Goal: Task Accomplishment & Management: Complete application form

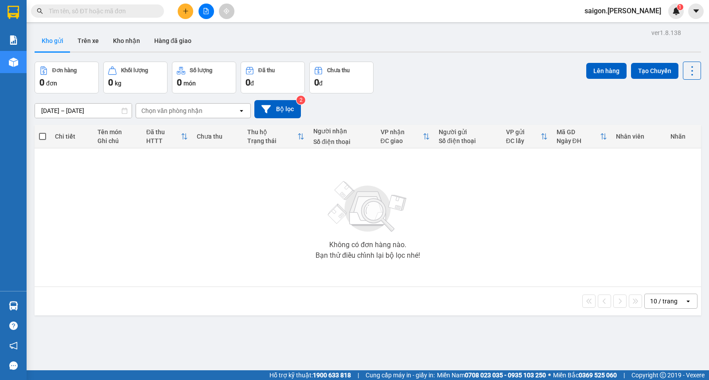
click at [126, 8] on input "text" at bounding box center [101, 11] width 105 height 10
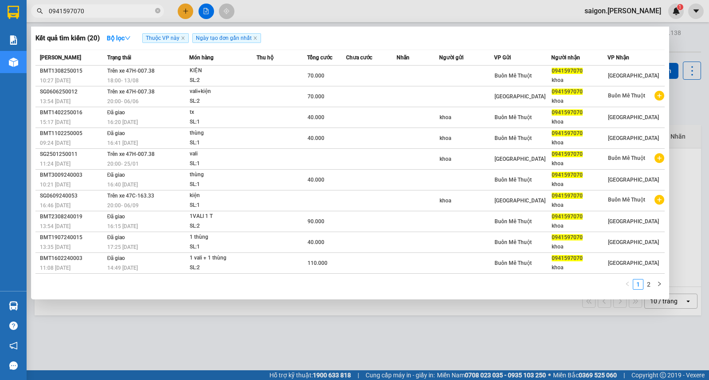
click at [107, 7] on input "0941597070" at bounding box center [101, 11] width 105 height 10
click at [106, 10] on input "0941597070" at bounding box center [101, 11] width 105 height 10
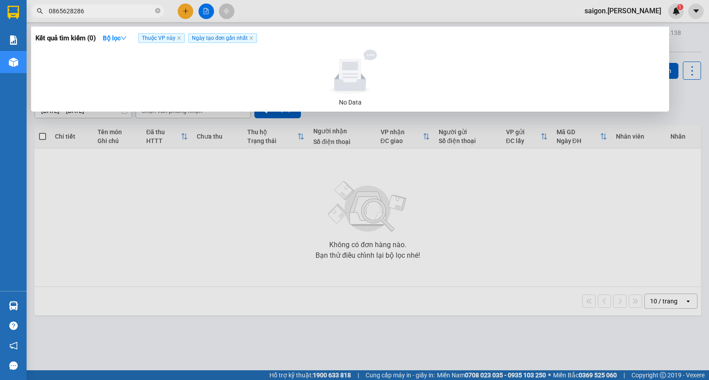
click at [106, 10] on input "0865628286" at bounding box center [101, 11] width 105 height 10
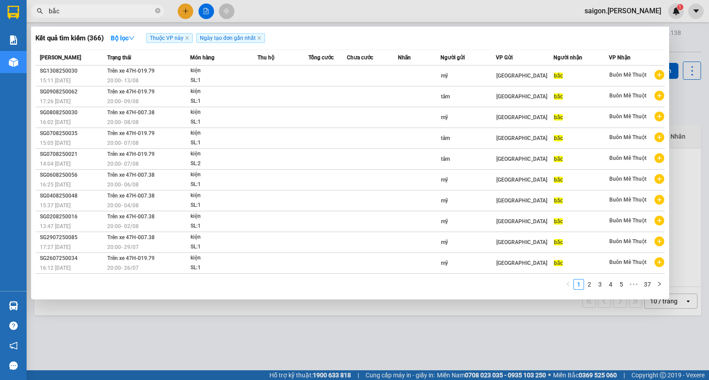
type input "bắc"
click at [267, 337] on div at bounding box center [354, 190] width 709 height 380
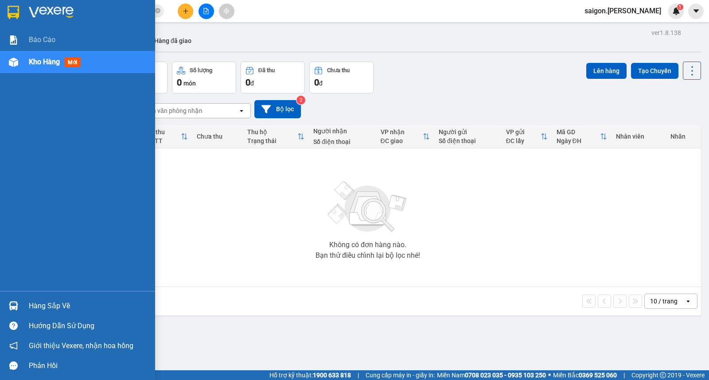
click at [0, 173] on div "Báo cáo Kho hàng mới" at bounding box center [77, 160] width 155 height 262
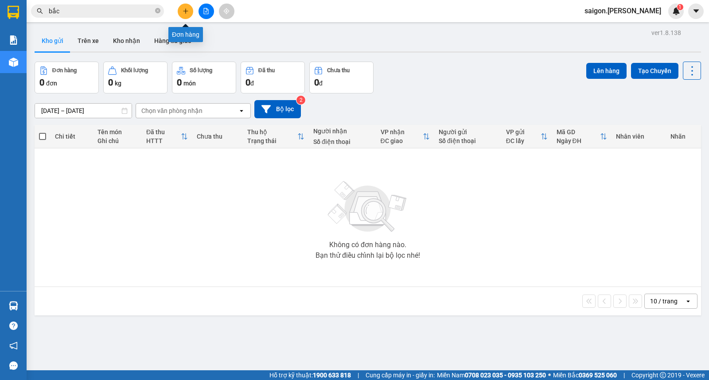
click at [184, 6] on button at bounding box center [186, 12] width 16 height 16
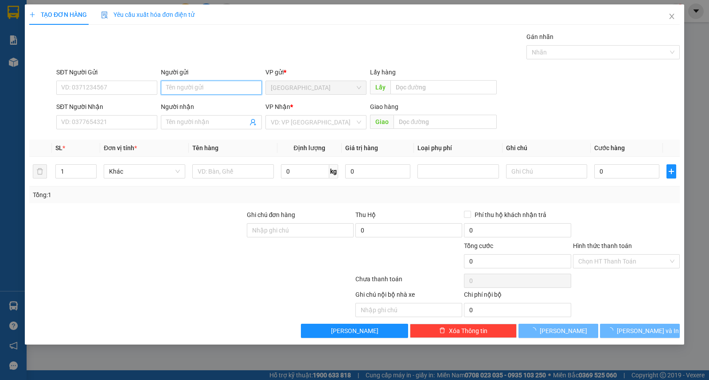
click at [215, 94] on input "Người gửi" at bounding box center [211, 88] width 101 height 14
click at [213, 82] on input "Người gửi" at bounding box center [211, 88] width 101 height 14
type input "sơn"
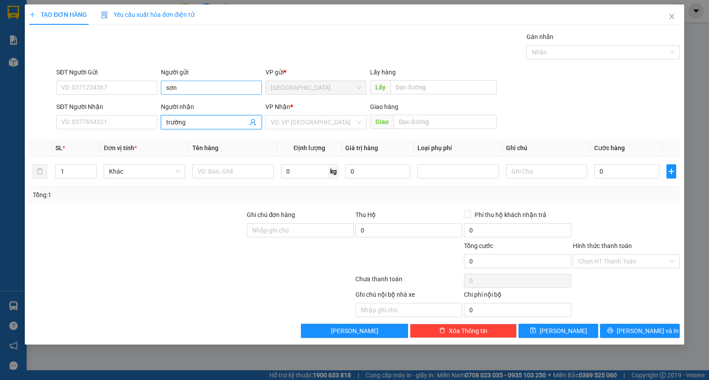
type input "trường"
type input "ư"
type input "bao"
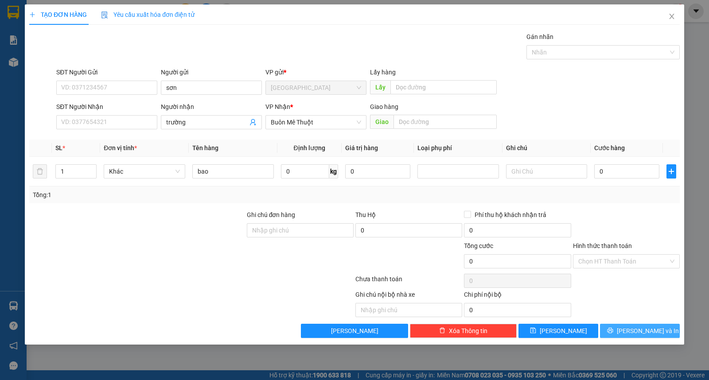
click at [631, 326] on button "Lưu và In" at bounding box center [640, 331] width 80 height 14
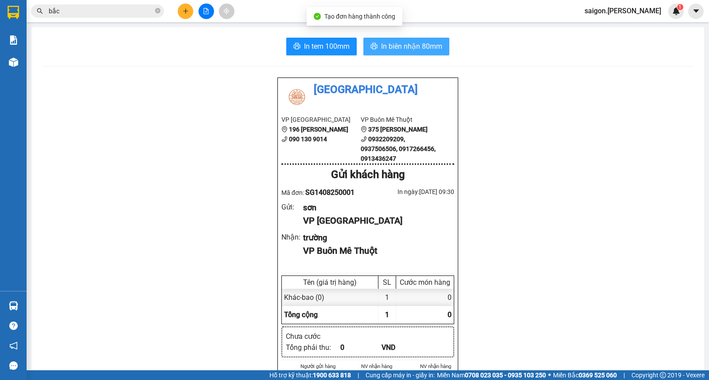
click at [426, 45] on span "In biên nhận 80mm" at bounding box center [411, 46] width 61 height 11
click at [188, 6] on button at bounding box center [186, 12] width 16 height 16
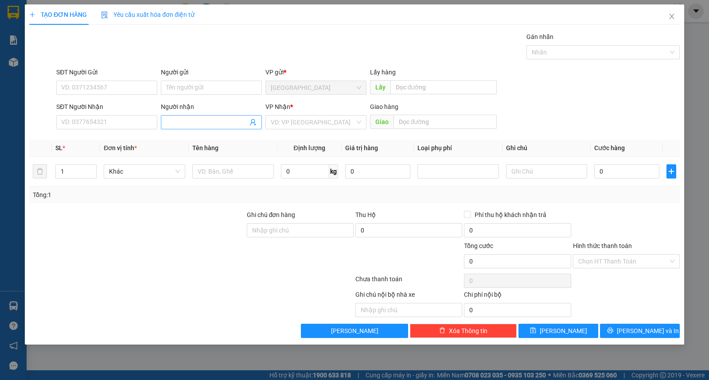
click at [177, 120] on input "Người nhận" at bounding box center [207, 122] width 82 height 10
type input "cônghie"
type input "0398490799"
type input "công hiếu"
type input "0398490799"
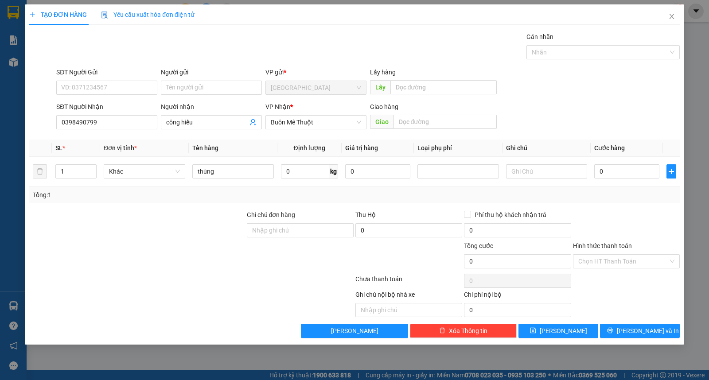
click at [189, 77] on div "Người gửi" at bounding box center [211, 72] width 101 height 10
click at [189, 81] on input "Người gửi" at bounding box center [211, 88] width 101 height 14
click at [191, 82] on input "Người gửi" at bounding box center [211, 88] width 101 height 14
type input "hoàng gia"
click at [630, 344] on div "TẠO ĐƠN HÀNG Yêu cầu xuất hóa đơn điện tử Transit Pickup Surcharge Ids Transit …" at bounding box center [355, 174] width 660 height 340
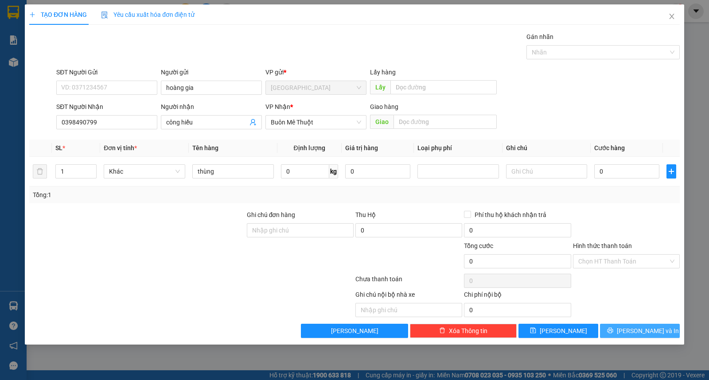
click at [634, 331] on span "Lưu và In" at bounding box center [648, 331] width 62 height 10
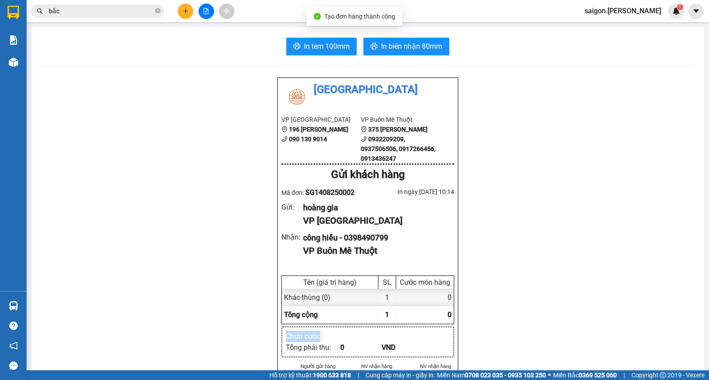
drag, startPoint x: 634, startPoint y: 331, endPoint x: 623, endPoint y: 307, distance: 26.4
click at [408, 43] on span "In biên nhận 80mm" at bounding box center [411, 46] width 61 height 11
click at [187, 15] on button at bounding box center [186, 12] width 16 height 16
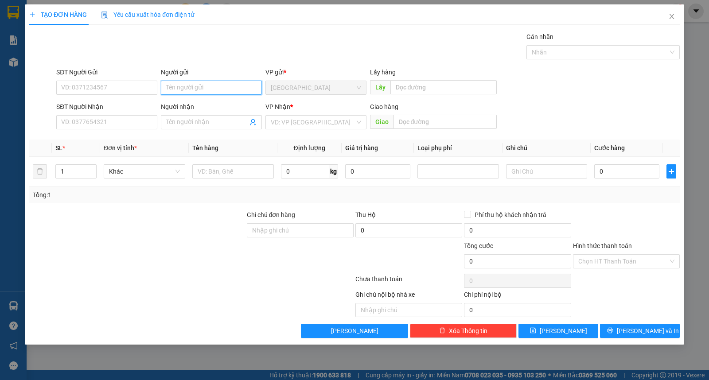
click at [204, 86] on input "Người gửi" at bounding box center [211, 88] width 101 height 14
type input "hậu"
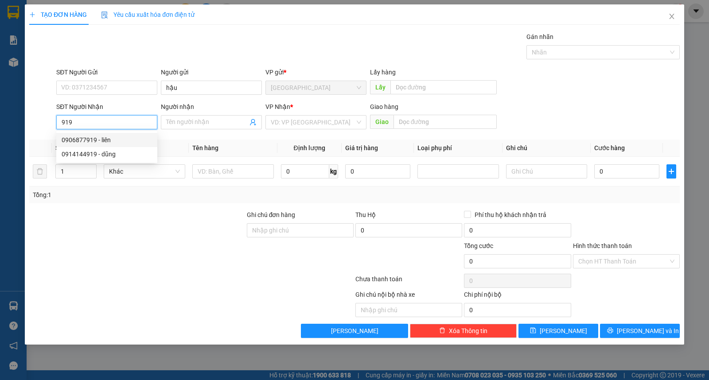
click at [80, 143] on div "0906877919 - liên" at bounding box center [107, 140] width 90 height 10
type input "0906877919"
type input "liên"
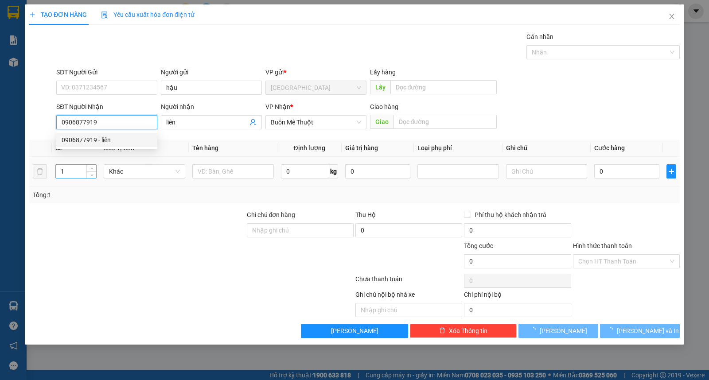
type input "0906877919"
click at [0, 173] on div "TẠO ĐƠN HÀNG Yêu cầu xuất hóa đơn điện tử Transit Pickup Surcharge Ids Transit …" at bounding box center [354, 190] width 709 height 380
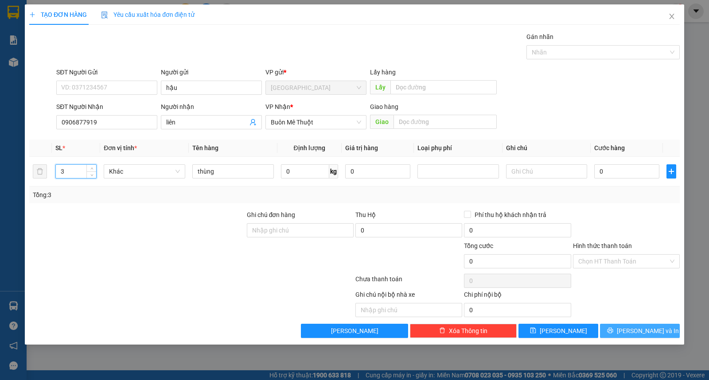
type input "3"
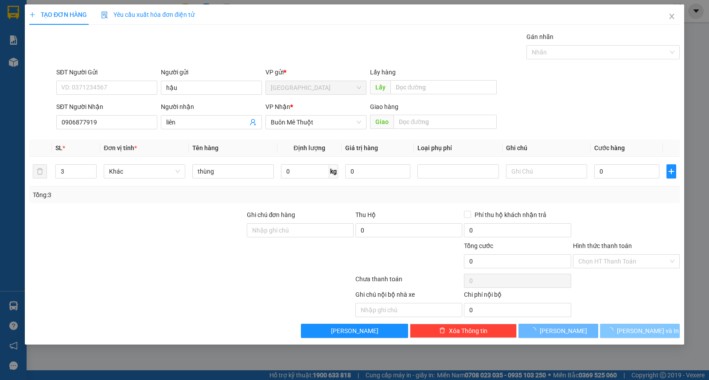
click at [621, 332] on button "Lưu và In" at bounding box center [640, 331] width 80 height 14
click at [395, 38] on div "Gói vận chuyển * Tiêu chuẩn Gán nhãn Nhãn" at bounding box center [368, 47] width 627 height 31
click at [653, 336] on button "Lưu và In" at bounding box center [640, 331] width 80 height 14
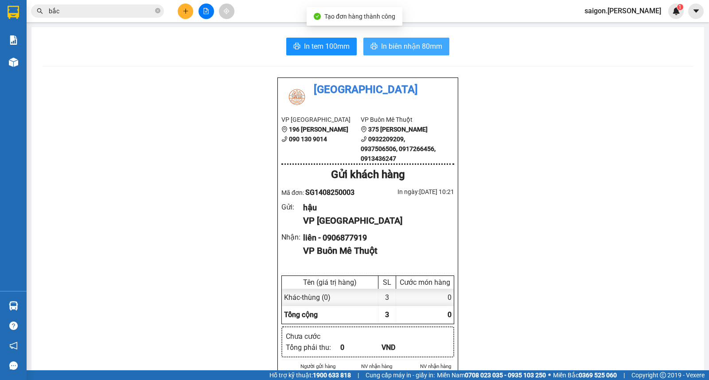
click at [400, 45] on span "In biên nhận 80mm" at bounding box center [411, 46] width 61 height 11
click at [187, 7] on button at bounding box center [186, 12] width 16 height 16
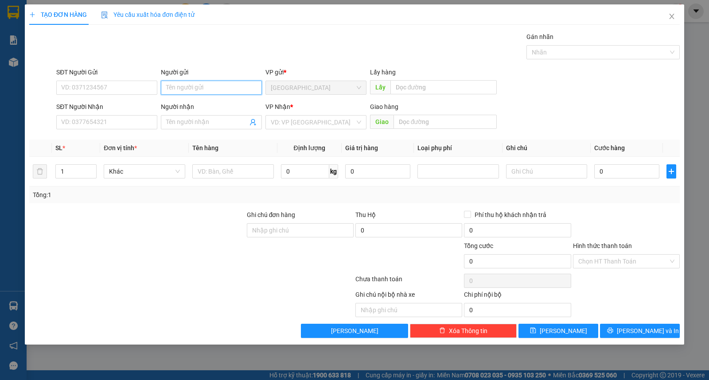
click at [203, 94] on input "Người gửi" at bounding box center [211, 88] width 101 height 14
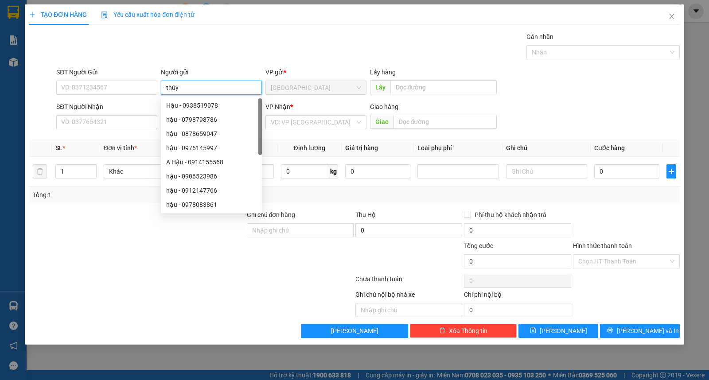
type input "thúy"
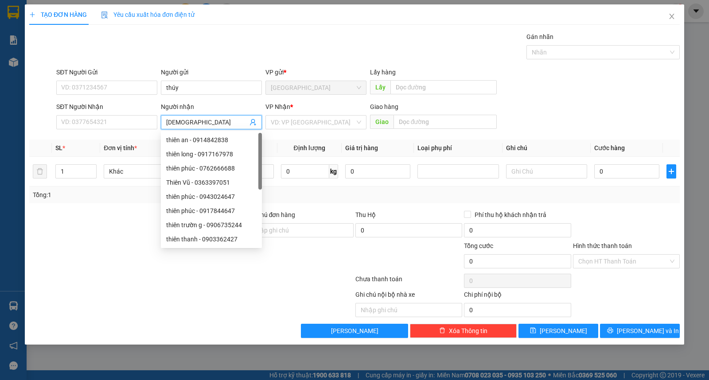
type input "thiên phúc"
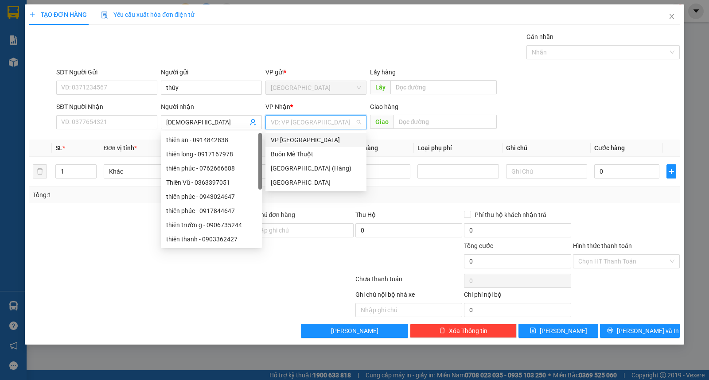
type input "ư"
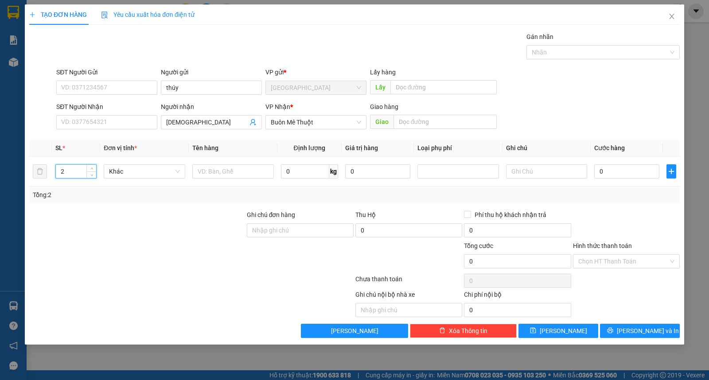
type input "2"
type input "thùng"
click at [639, 328] on span "Lưu và In" at bounding box center [648, 331] width 62 height 10
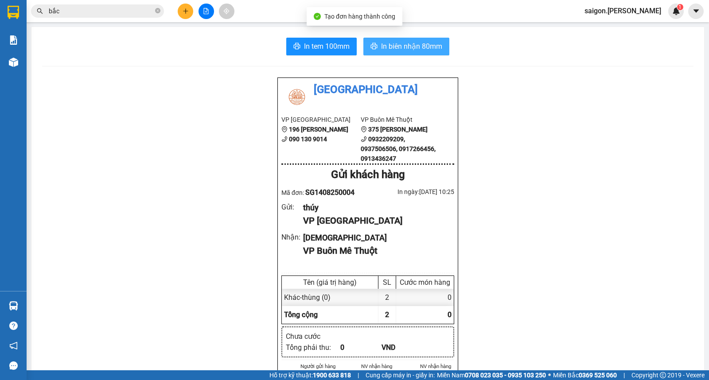
click at [431, 38] on button "In biên nhận 80mm" at bounding box center [406, 47] width 86 height 18
click at [428, 45] on span "In biên nhận 80mm" at bounding box center [411, 46] width 61 height 11
click at [185, 11] on icon "plus" at bounding box center [185, 11] width 5 height 0
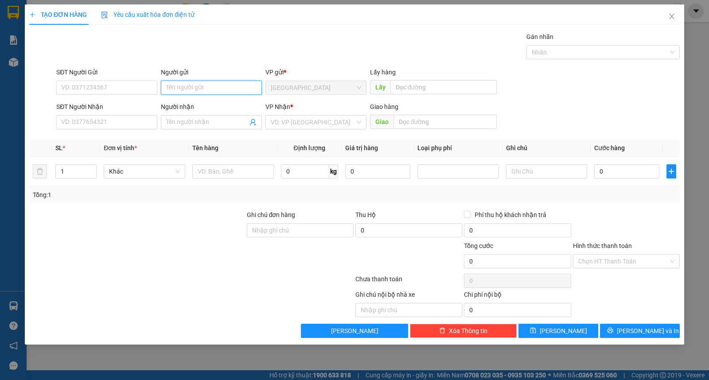
click at [204, 86] on input "Người gửi" at bounding box center [211, 88] width 101 height 14
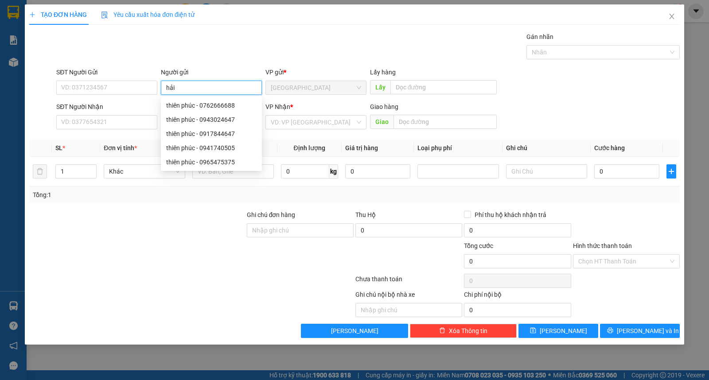
type input "hải"
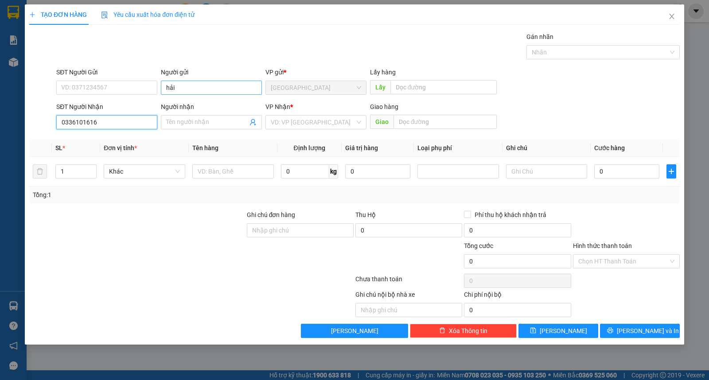
type input "0336101616"
type input "dương"
type input "ư"
type input "can"
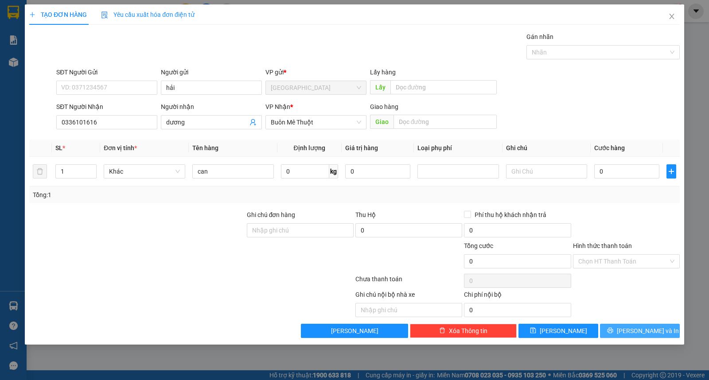
click at [630, 329] on button "Lưu và In" at bounding box center [640, 331] width 80 height 14
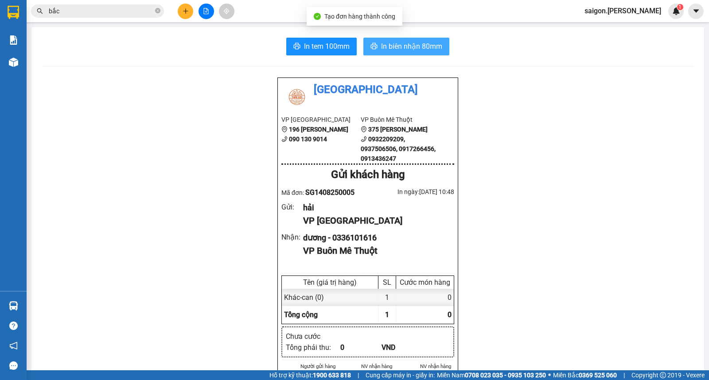
click at [418, 47] on span "In biên nhận 80mm" at bounding box center [411, 46] width 61 height 11
click at [185, 11] on icon "plus" at bounding box center [185, 11] width 5 height 0
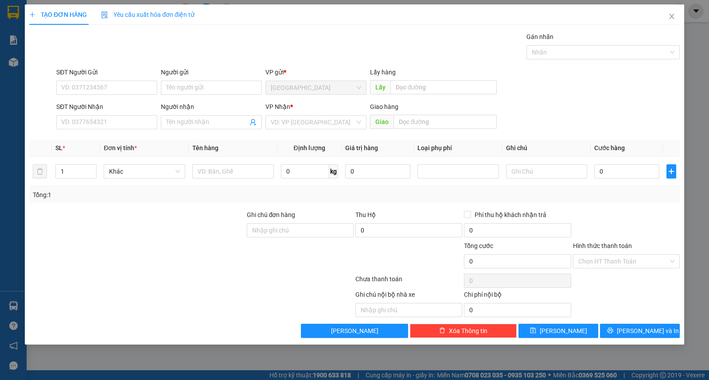
click at [324, 131] on div "VP Nhận * VD: VP Sài Gòn" at bounding box center [316, 117] width 101 height 31
click at [328, 122] on input "search" at bounding box center [313, 122] width 84 height 13
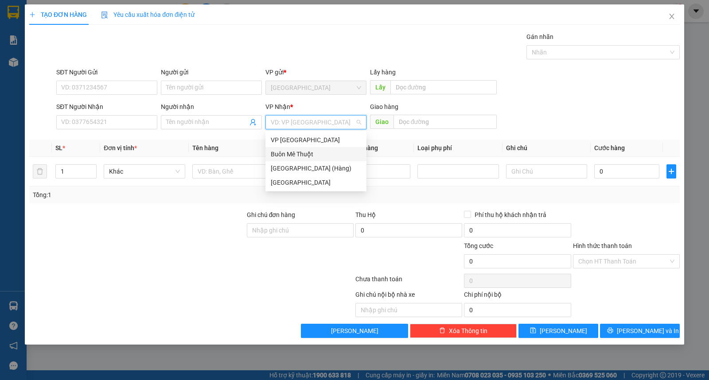
click at [323, 156] on div "Buôn Mê Thuột" at bounding box center [316, 154] width 90 height 10
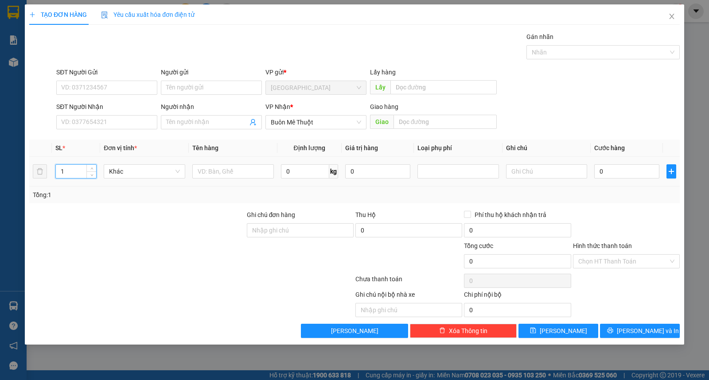
drag, startPoint x: 62, startPoint y: 171, endPoint x: 78, endPoint y: 168, distance: 16.6
click at [77, 169] on input "1" at bounding box center [76, 171] width 40 height 13
type input "24"
type input "thùng"
type input "hải"
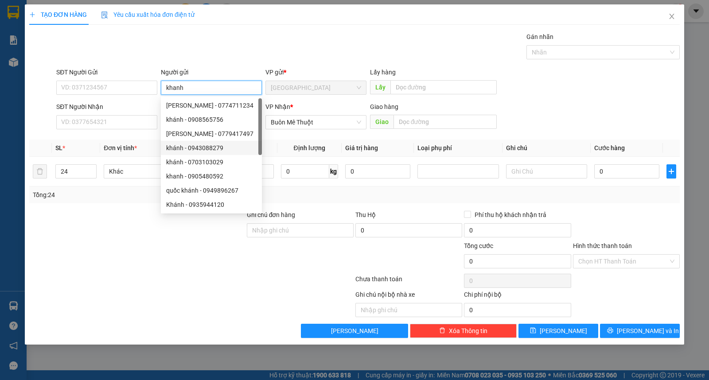
type input "khanh"
click at [650, 329] on span "Lưu và In" at bounding box center [648, 331] width 62 height 10
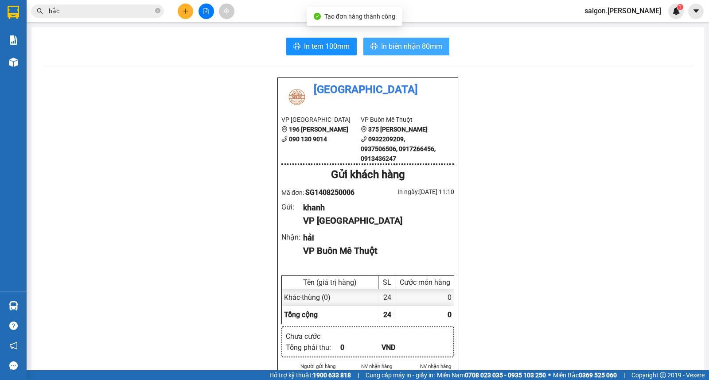
click at [398, 46] on span "In biên nhận 80mm" at bounding box center [411, 46] width 61 height 11
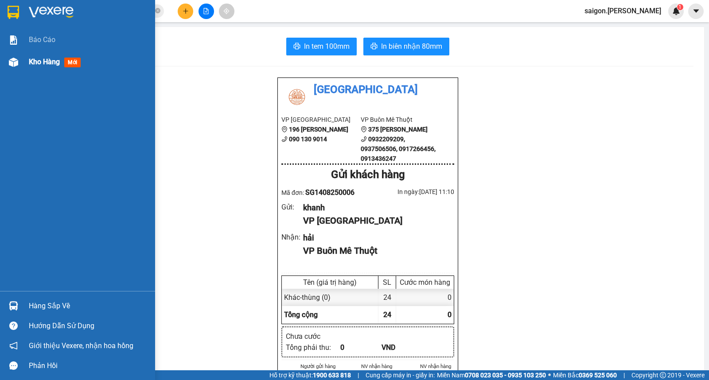
click at [40, 58] on span "Kho hàng" at bounding box center [44, 62] width 31 height 8
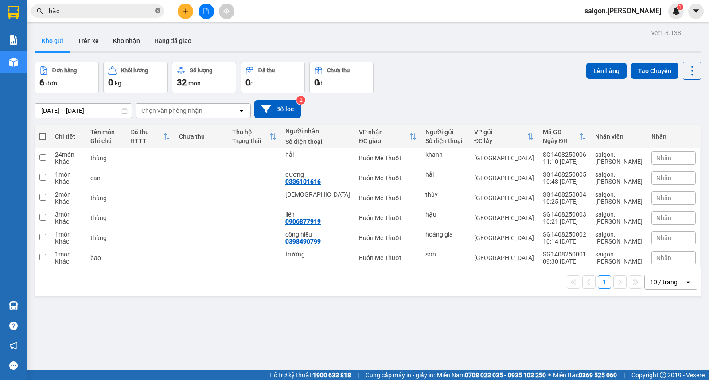
click at [158, 12] on icon "close-circle" at bounding box center [157, 10] width 5 height 5
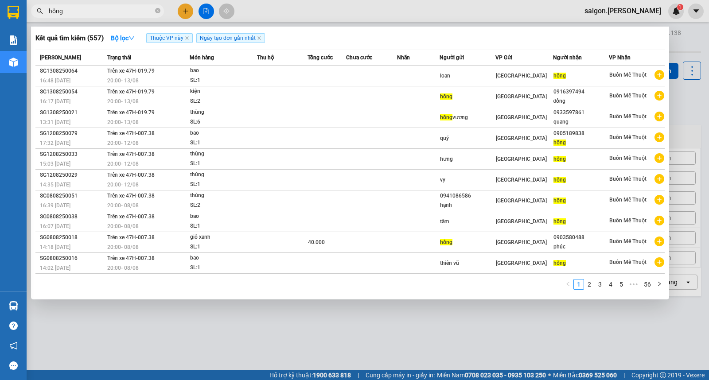
type input "hồng"
click at [180, 16] on div at bounding box center [354, 190] width 709 height 380
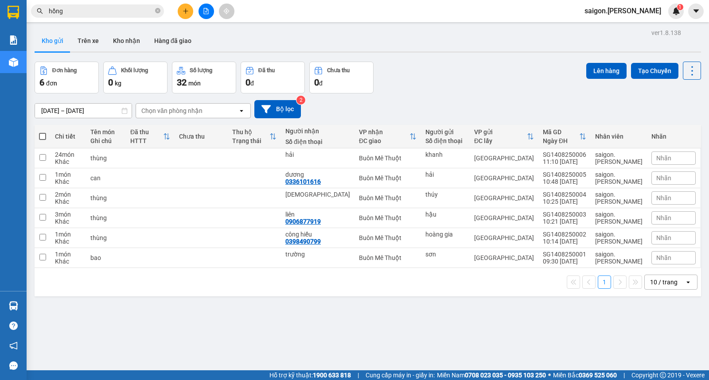
click at [182, 16] on button at bounding box center [186, 12] width 16 height 16
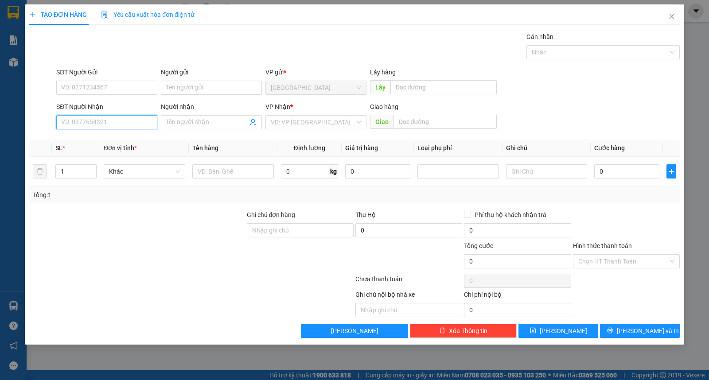
click at [99, 124] on input "SĐT Người Nhận" at bounding box center [106, 122] width 101 height 14
type input "0908650246"
type input "ty"
type input "0908650246"
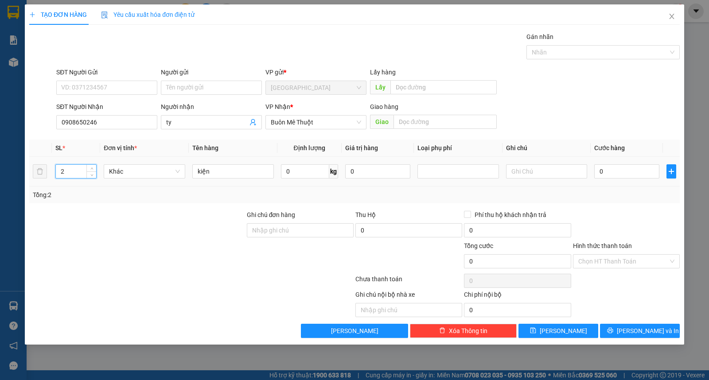
drag, startPoint x: 77, startPoint y: 171, endPoint x: 0, endPoint y: 168, distance: 77.2
click at [0, 169] on div "TẠO ĐƠN HÀNG Yêu cầu xuất hóa đơn điện tử Transit Pickup Surcharge Ids Transit …" at bounding box center [354, 190] width 709 height 380
type input "1"
click at [206, 90] on input "Người gửi" at bounding box center [211, 88] width 101 height 14
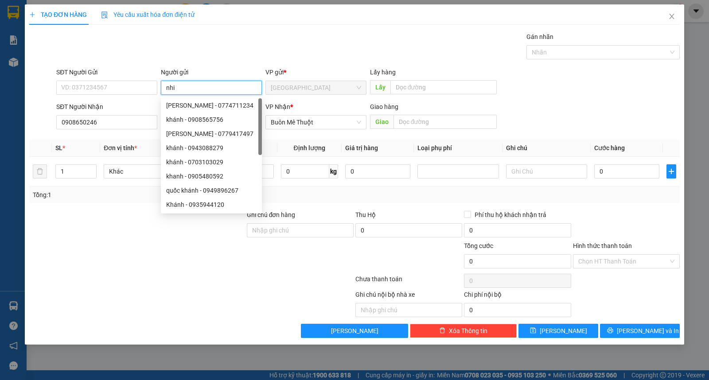
type input "nhi"
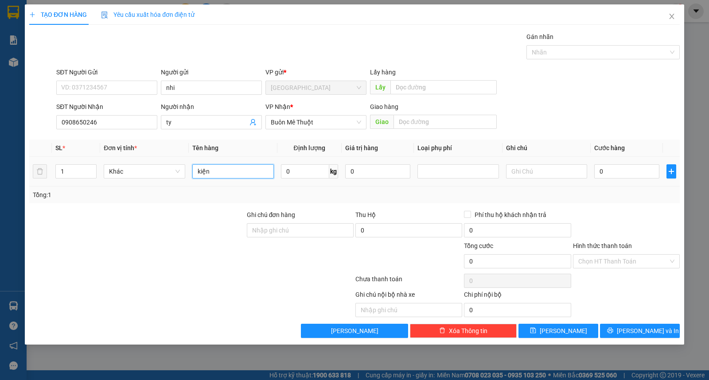
click at [242, 172] on input "kiện" at bounding box center [233, 171] width 82 height 14
type input "kn"
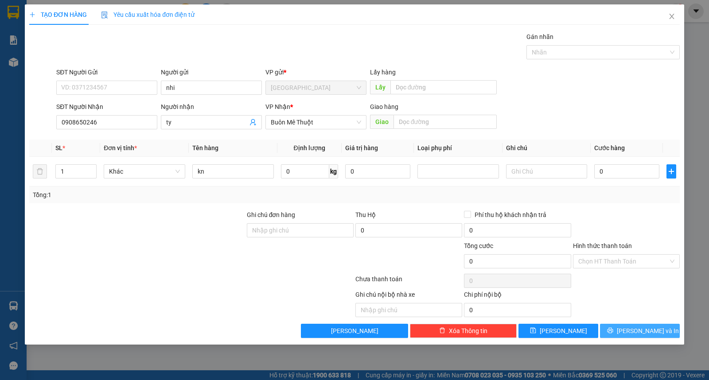
click at [615, 329] on button "Lưu và In" at bounding box center [640, 331] width 80 height 14
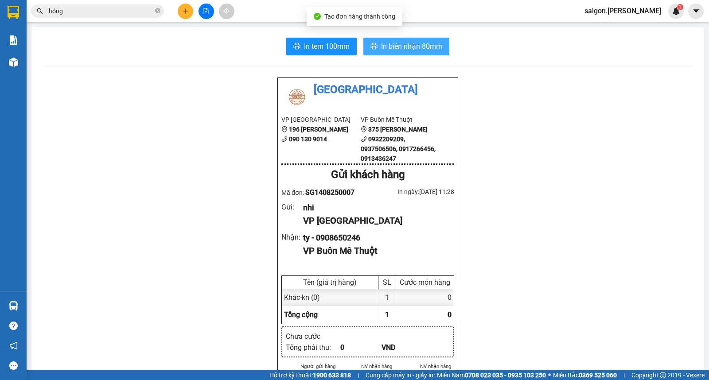
click at [420, 47] on span "In biên nhận 80mm" at bounding box center [411, 46] width 61 height 11
click at [184, 8] on icon "plus" at bounding box center [186, 11] width 6 height 6
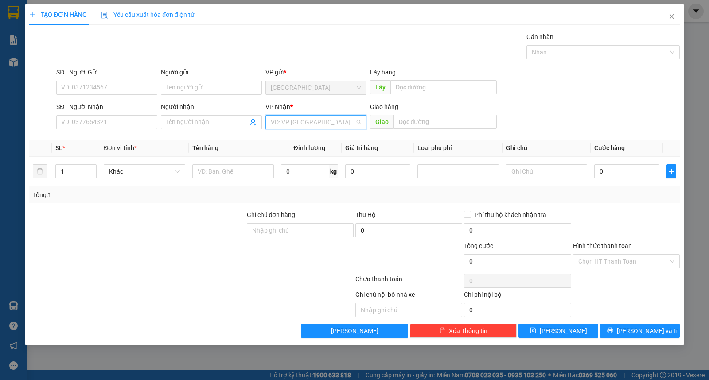
click at [320, 125] on input "search" at bounding box center [313, 122] width 84 height 13
click at [312, 152] on div "Buôn Mê Thuột" at bounding box center [316, 154] width 90 height 10
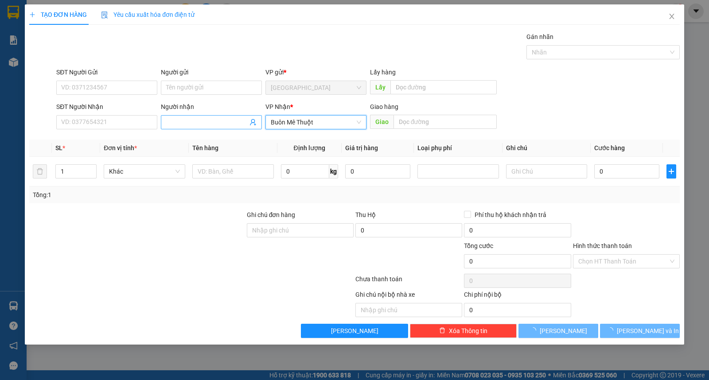
click at [211, 116] on span at bounding box center [211, 122] width 101 height 14
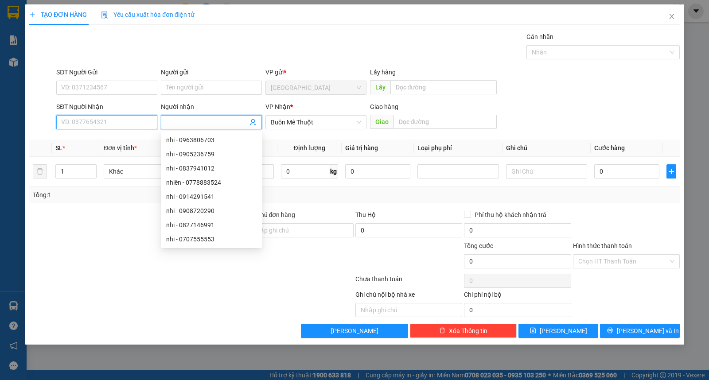
click at [71, 126] on input "SĐT Người Nhận" at bounding box center [106, 122] width 101 height 14
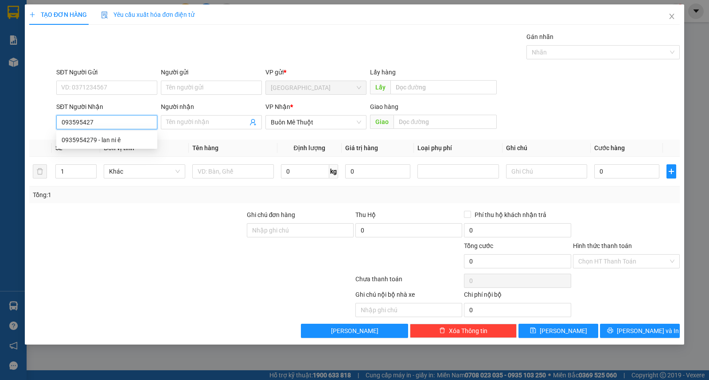
type input "0935954279"
type input "lan ni ê"
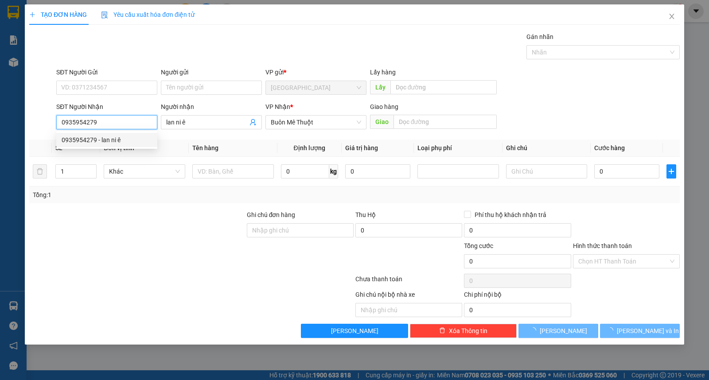
type input "80.000"
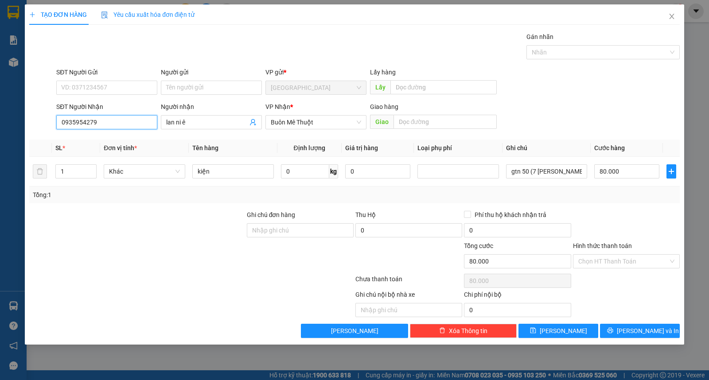
type input "0935954279"
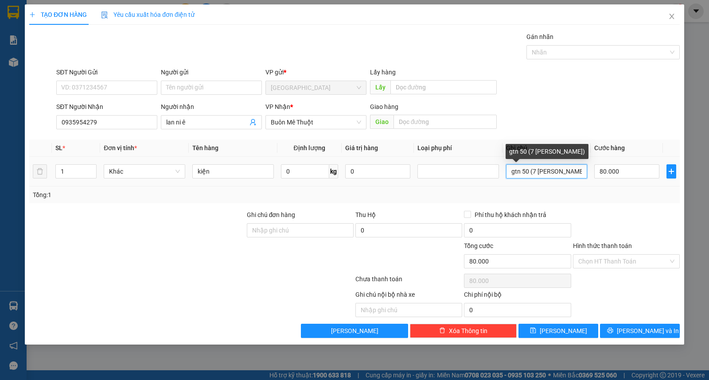
click at [537, 173] on input "gtn 50 (7 nguyễn chí thanh)" at bounding box center [547, 171] width 82 height 14
type input "gtn 50 (146 nguyễn xuân nguyên)"
type input "1"
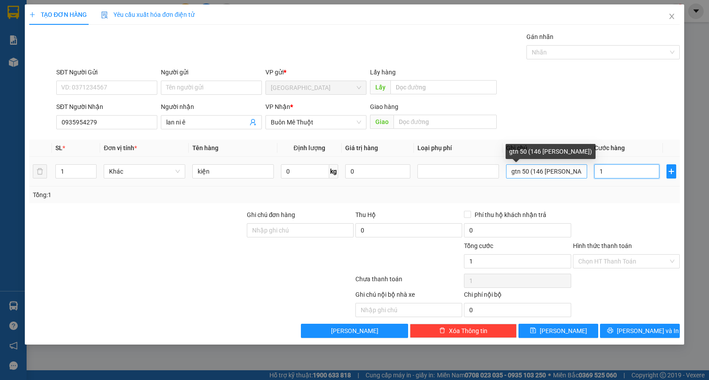
type input "10"
type input "100"
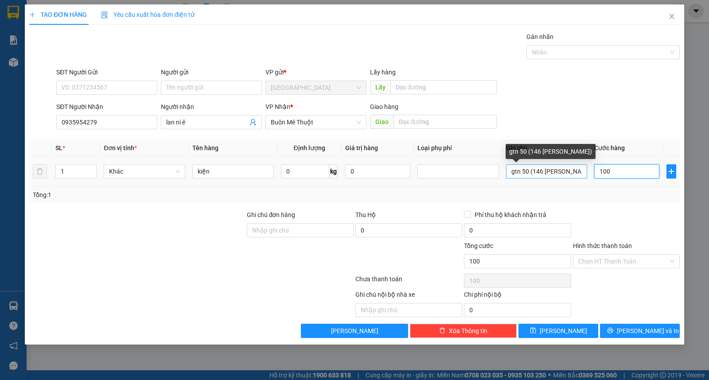
type input "100"
type input "100.000"
click at [522, 169] on input "gtn 50 (146 nguyễn xuân nguyên)" at bounding box center [547, 171] width 82 height 14
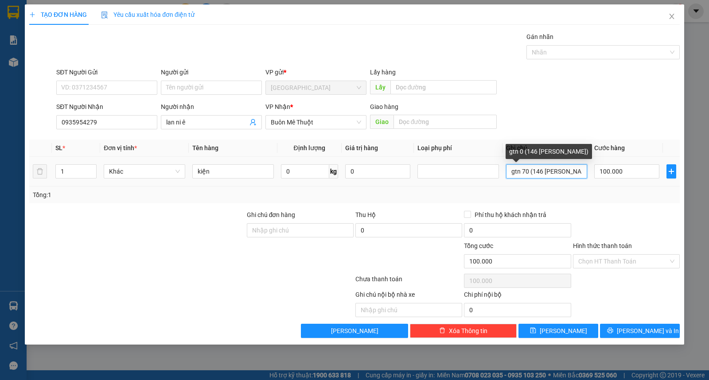
type input "gtn 70 (146 nguyễn xuân nguyên)"
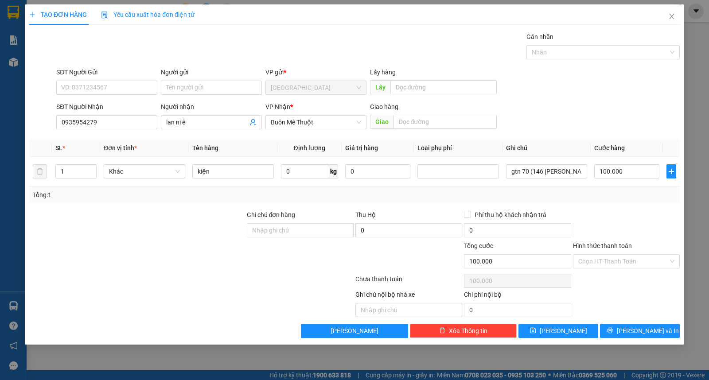
click at [621, 254] on div "Hình thức thanh toán" at bounding box center [626, 247] width 107 height 13
click at [621, 260] on input "Hình thức thanh toán" at bounding box center [623, 261] width 90 height 13
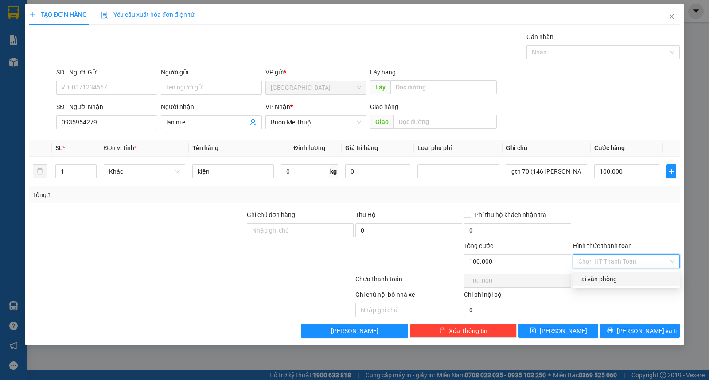
click at [621, 280] on div "Tại văn phòng" at bounding box center [626, 279] width 96 height 10
type input "0"
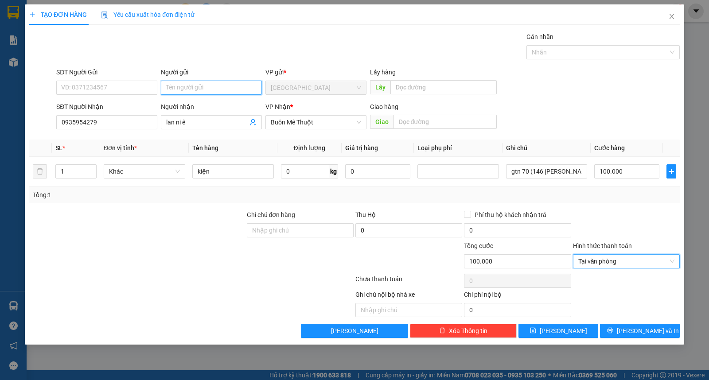
click at [191, 90] on input "Người gửi" at bounding box center [211, 88] width 101 height 14
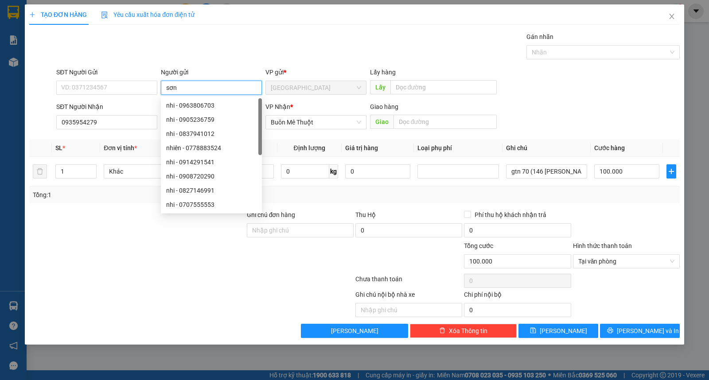
type input "sơn"
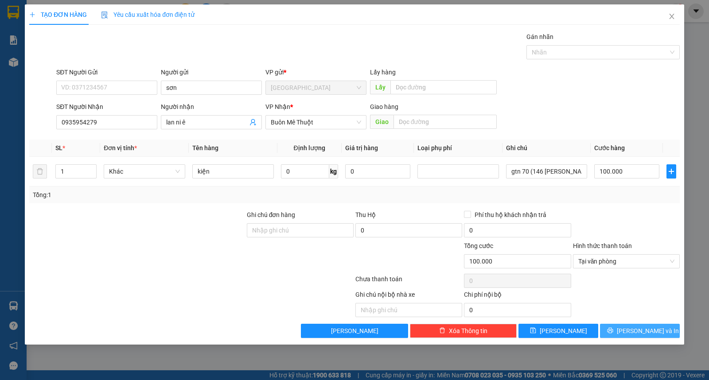
click at [614, 335] on span "printer" at bounding box center [610, 331] width 6 height 7
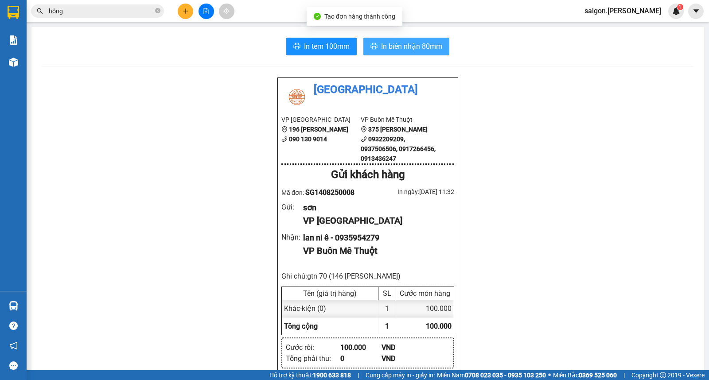
click at [404, 42] on span "In biên nhận 80mm" at bounding box center [411, 46] width 61 height 11
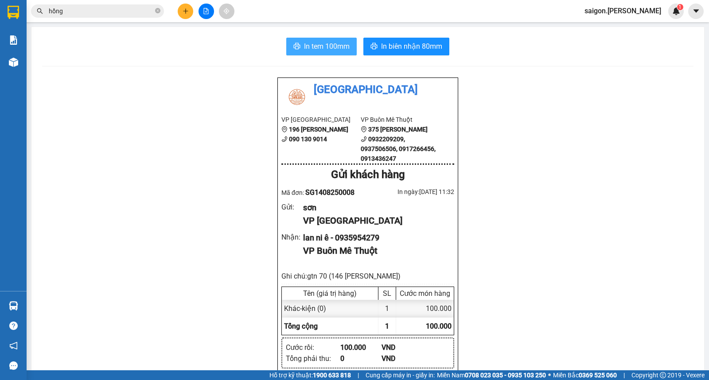
click at [323, 52] on button "In tem 100mm" at bounding box center [321, 47] width 70 height 18
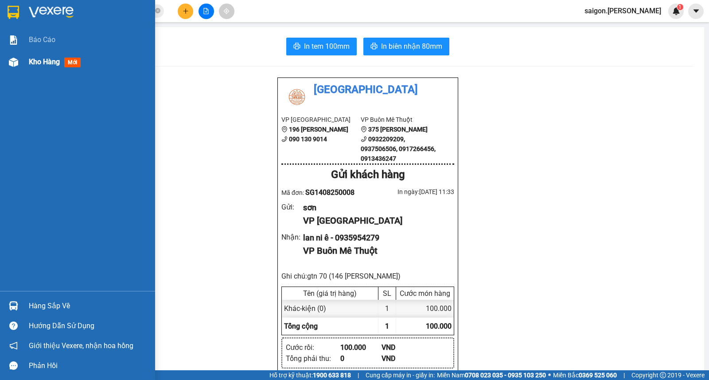
click at [39, 65] on span "Kho hàng" at bounding box center [44, 62] width 31 height 8
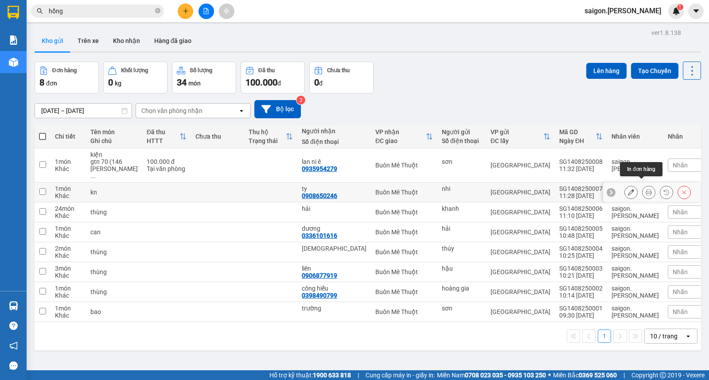
click at [643, 188] on button at bounding box center [649, 193] width 12 height 16
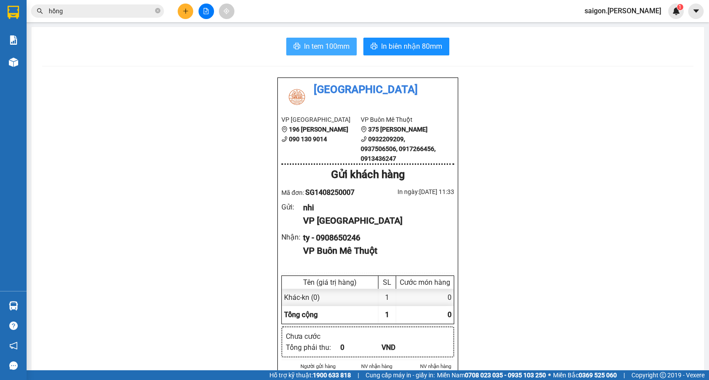
click at [326, 46] on span "In tem 100mm" at bounding box center [327, 46] width 46 height 11
